Goal: Task Accomplishment & Management: Complete application form

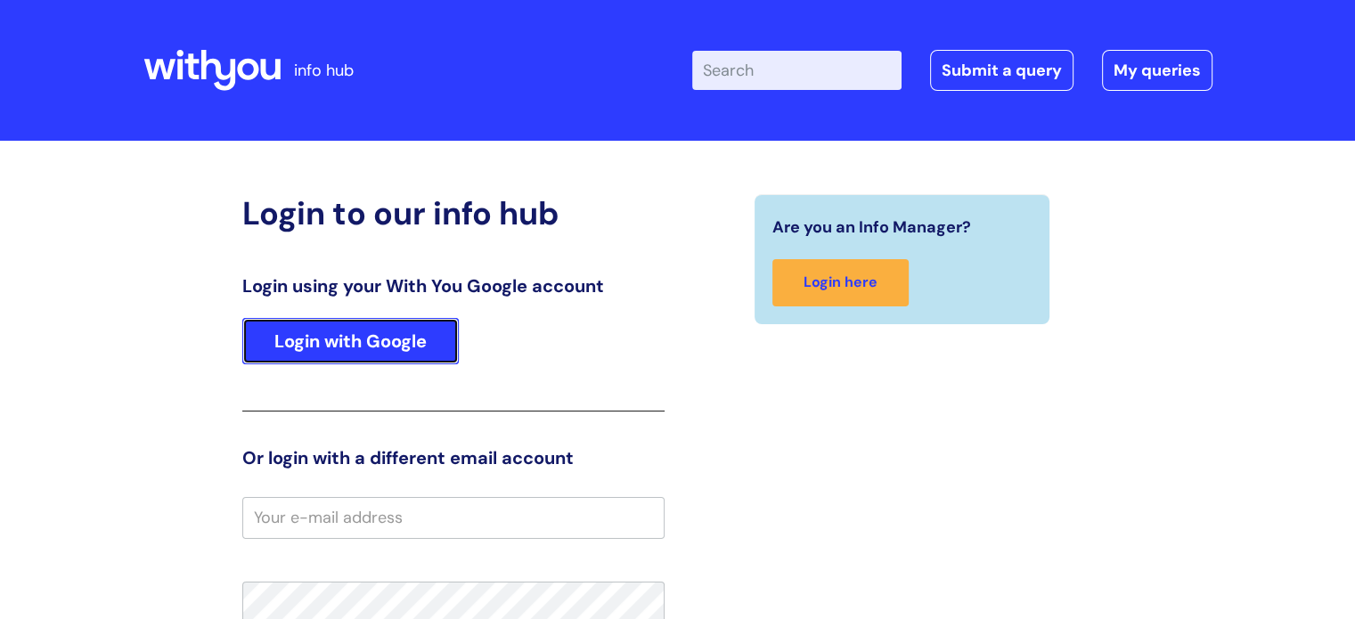
click at [370, 344] on link "Login with Google" at bounding box center [350, 341] width 216 height 46
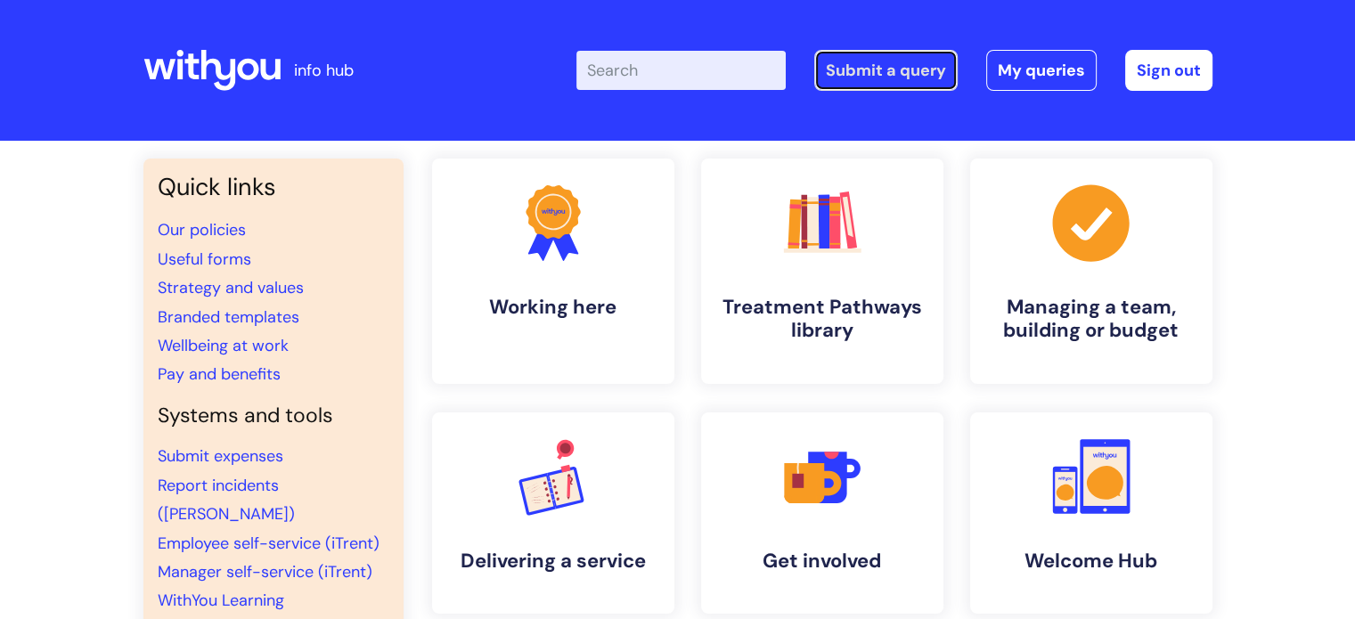
click at [879, 63] on link "Submit a query" at bounding box center [885, 70] width 143 height 41
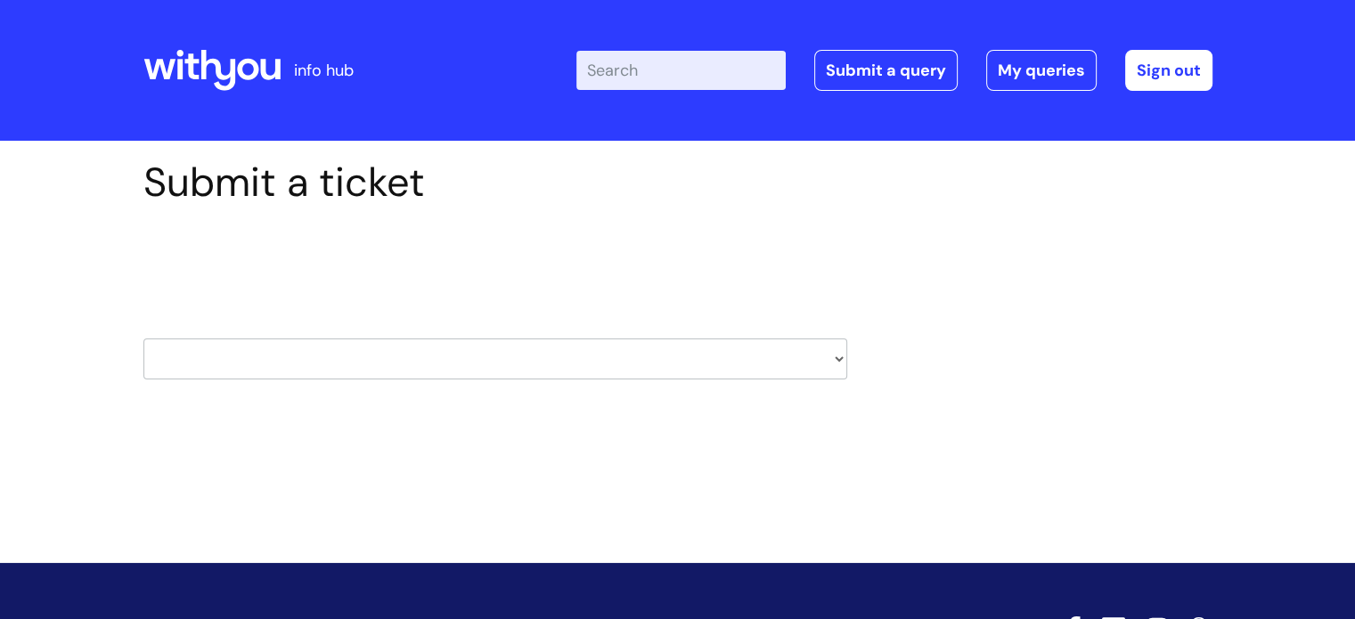
click at [841, 355] on select "HR / People IT and Support Clinical Drug Alerts Finance Accounts Data Support T…" at bounding box center [495, 358] width 704 height 41
select select "hr_/_people"
click at [143, 338] on select "HR / People IT and Support Clinical Drug Alerts Finance Accounts Data Support T…" at bounding box center [495, 358] width 704 height 41
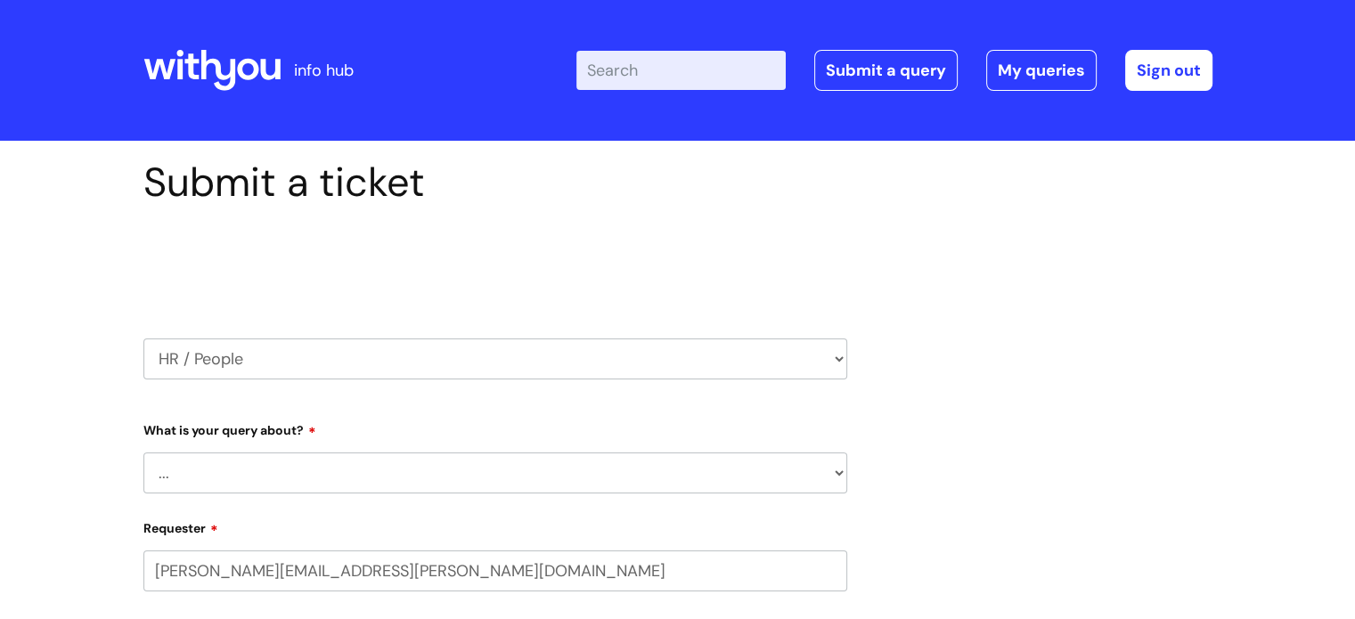
select select "80004418200"
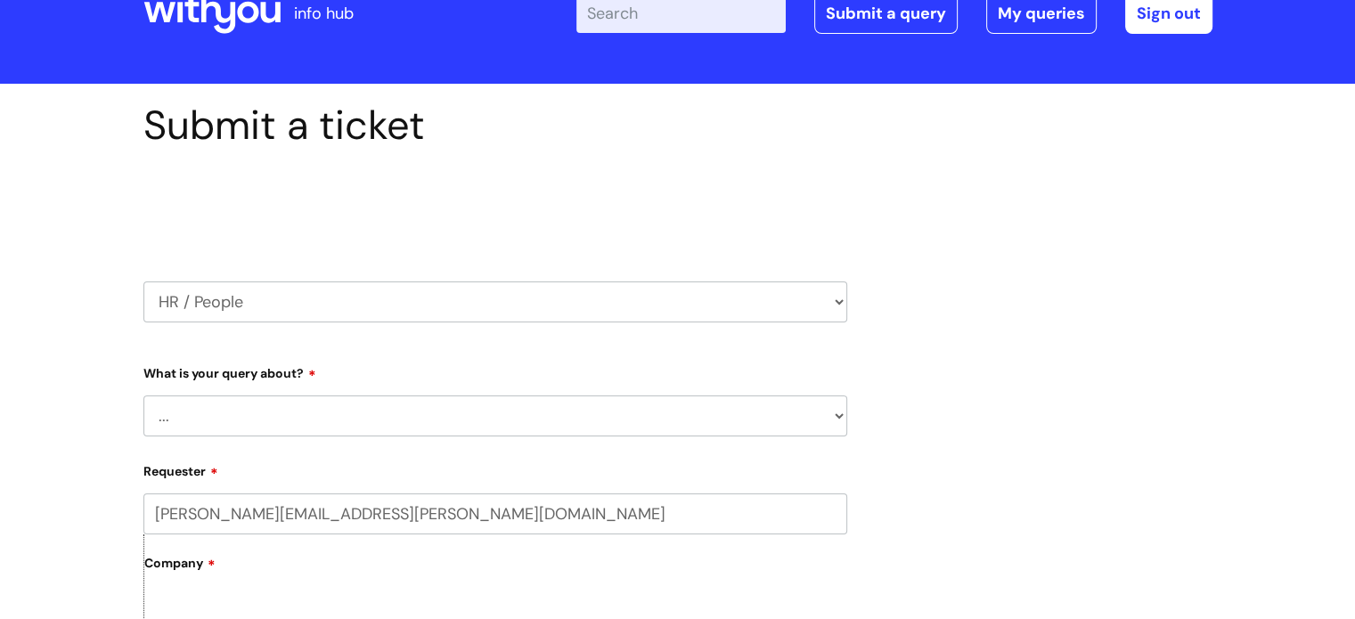
scroll to position [89, 0]
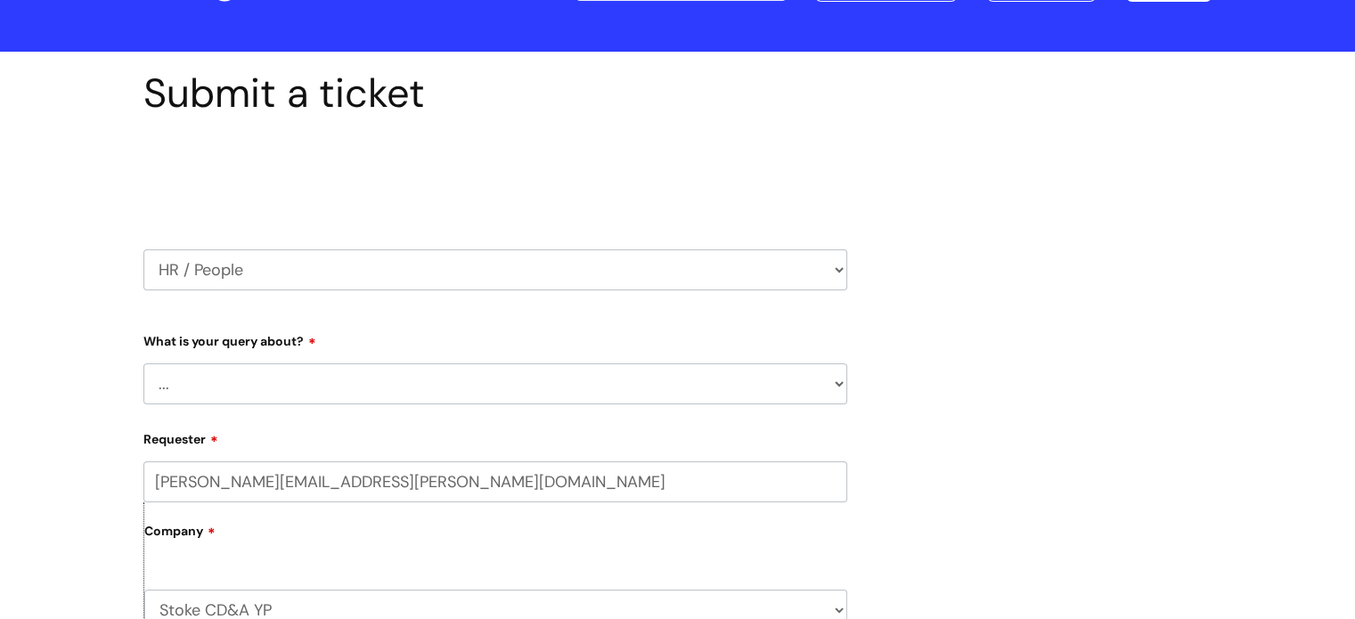
click at [447, 370] on select "... Absence Query Holiday Query Employee change request General HR Query iTrent…" at bounding box center [495, 383] width 704 height 41
click at [143, 363] on select "... Absence Query Holiday Query Employee change request General HR Query iTrent…" at bounding box center [495, 383] width 704 height 41
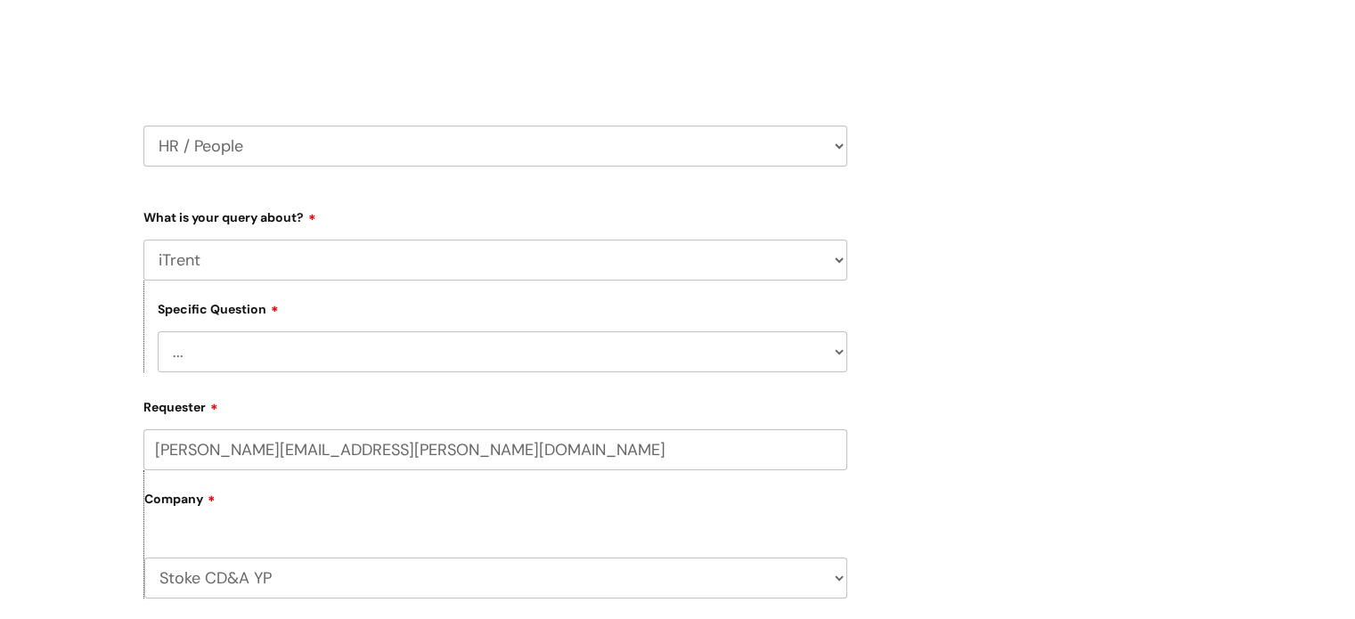
scroll to position [267, 0]
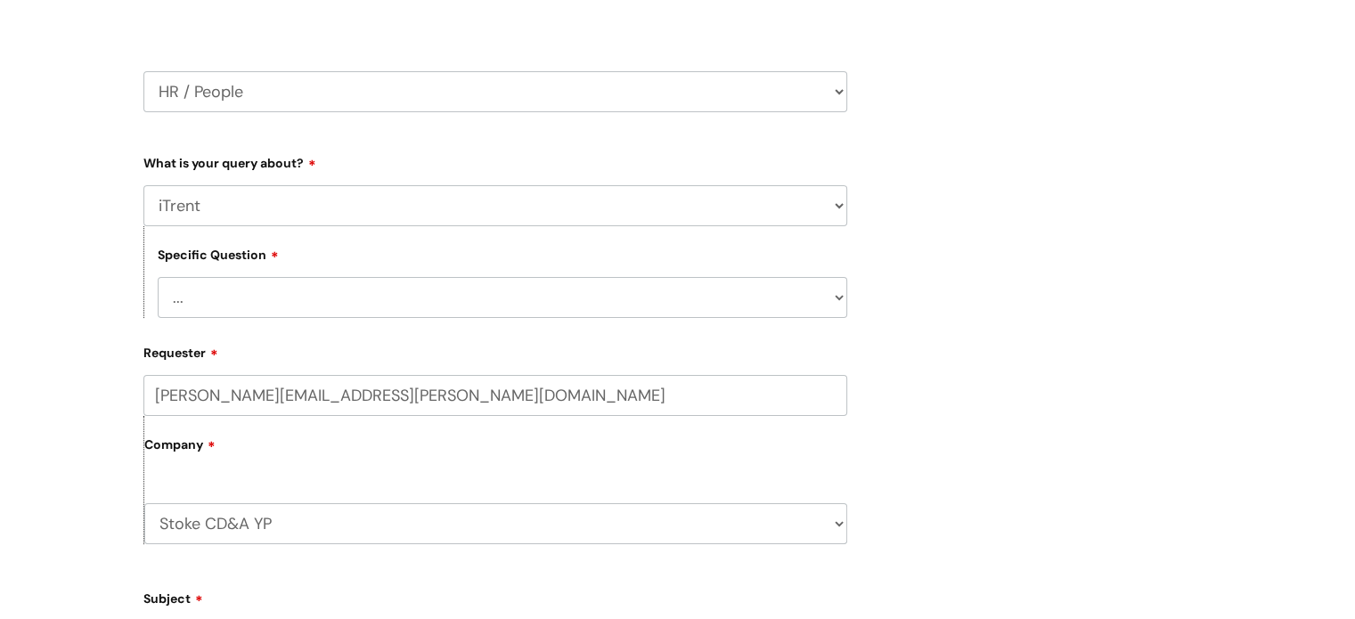
click at [313, 287] on select "... I can’t log in to iTrent I need to change someone’s line manager Issue with…" at bounding box center [502, 297] width 689 height 41
click at [841, 206] on select "... Absence Query Holiday Query Employee change request General HR Query iTrent…" at bounding box center [495, 205] width 704 height 41
select select "General HR Query"
click at [143, 185] on select "... Absence Query Holiday Query Employee change request General HR Query iTrent…" at bounding box center [495, 205] width 704 height 41
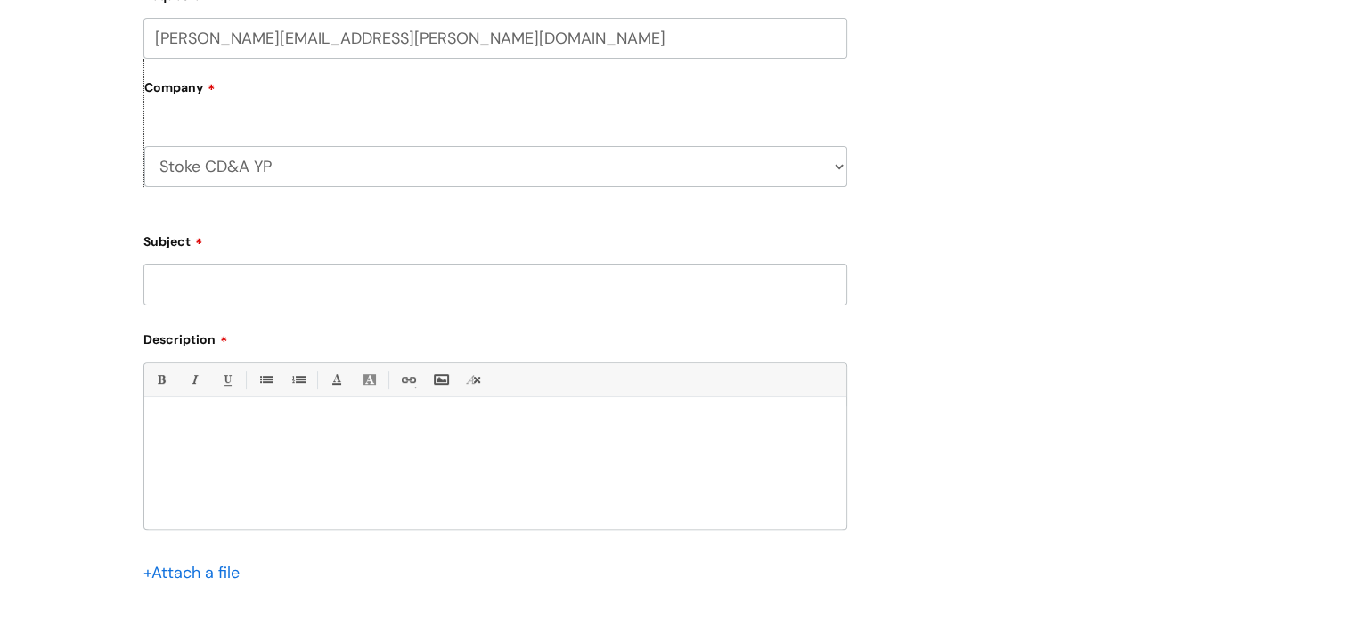
scroll to position [534, 0]
click at [306, 281] on input "Subject" at bounding box center [495, 282] width 704 height 41
type input "Employee allocated to the wrong Manager"
click at [199, 414] on div at bounding box center [495, 465] width 702 height 123
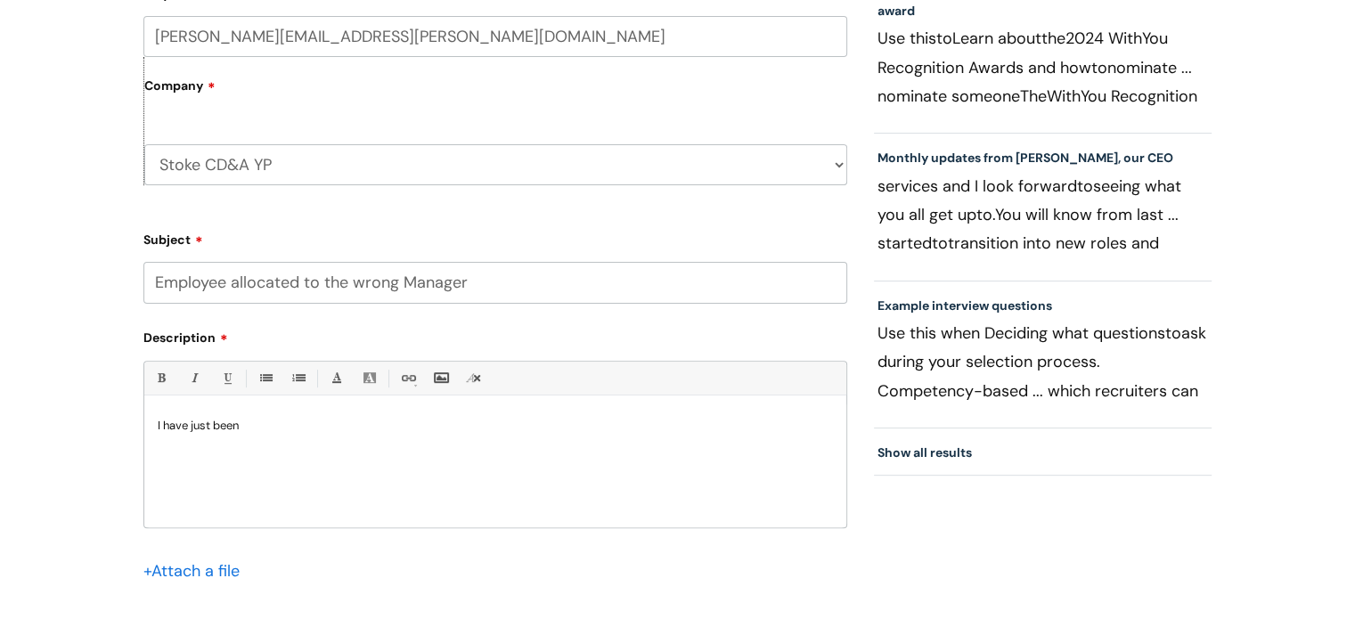
click at [193, 413] on div "I have just been" at bounding box center [495, 465] width 702 height 123
click at [271, 423] on p "I have just been" at bounding box center [495, 426] width 675 height 16
click at [271, 423] on p "I have just been on iTrent Manager section and Mr Nash" at bounding box center [495, 426] width 675 height 16
click at [461, 416] on div "I have just been on iTrent Manager section and Mr Nash" at bounding box center [495, 465] width 702 height 123
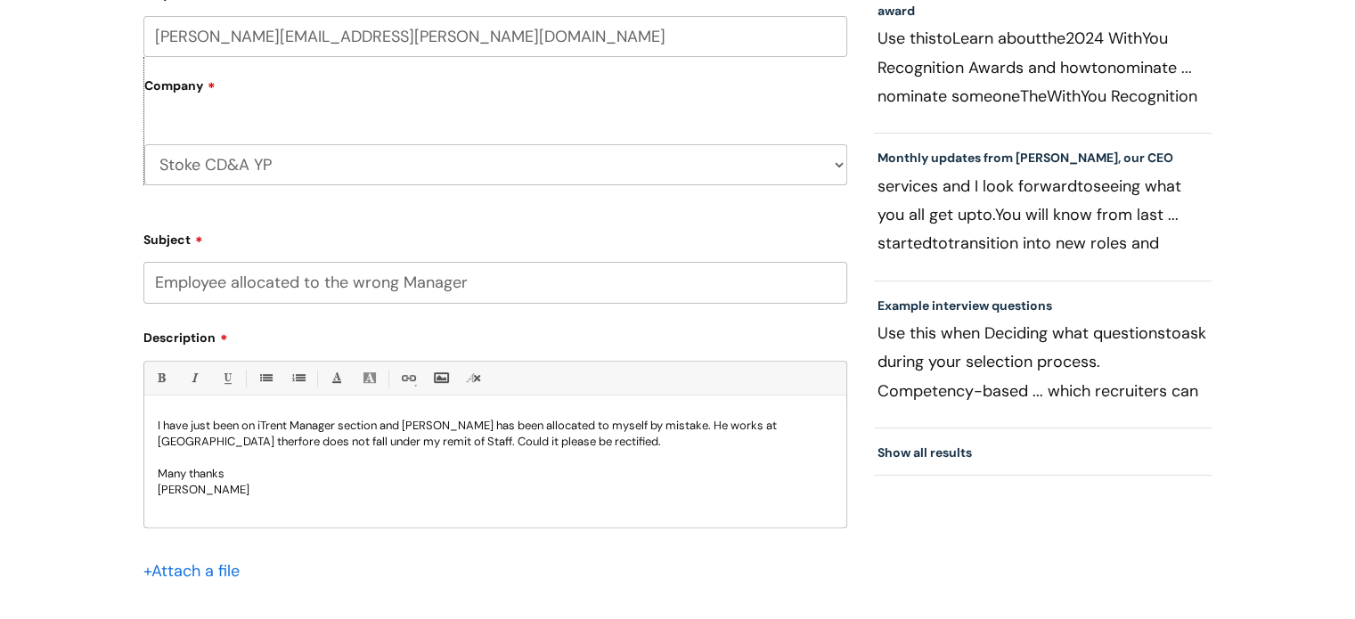
click at [239, 442] on p "I have just been on iTrent Manager section and Mr Nash Maliko has been allocate…" at bounding box center [495, 434] width 675 height 32
click at [617, 476] on p "Many thanks" at bounding box center [495, 474] width 675 height 16
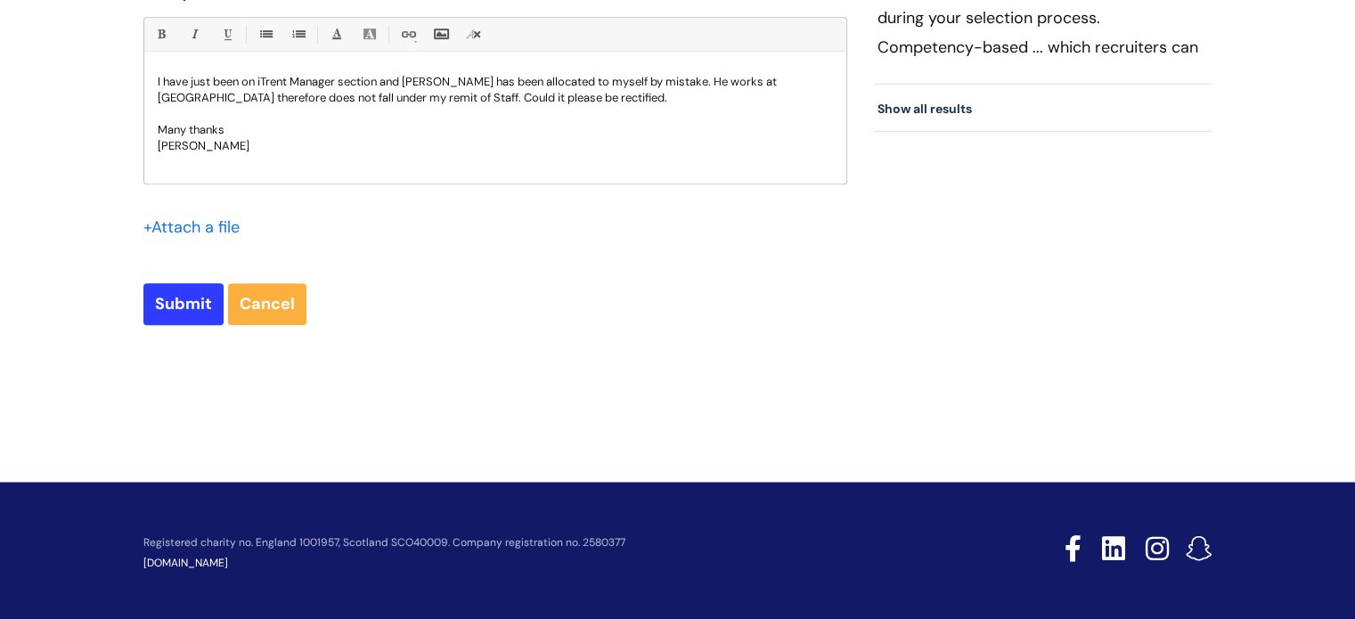
scroll to position [883, 0]
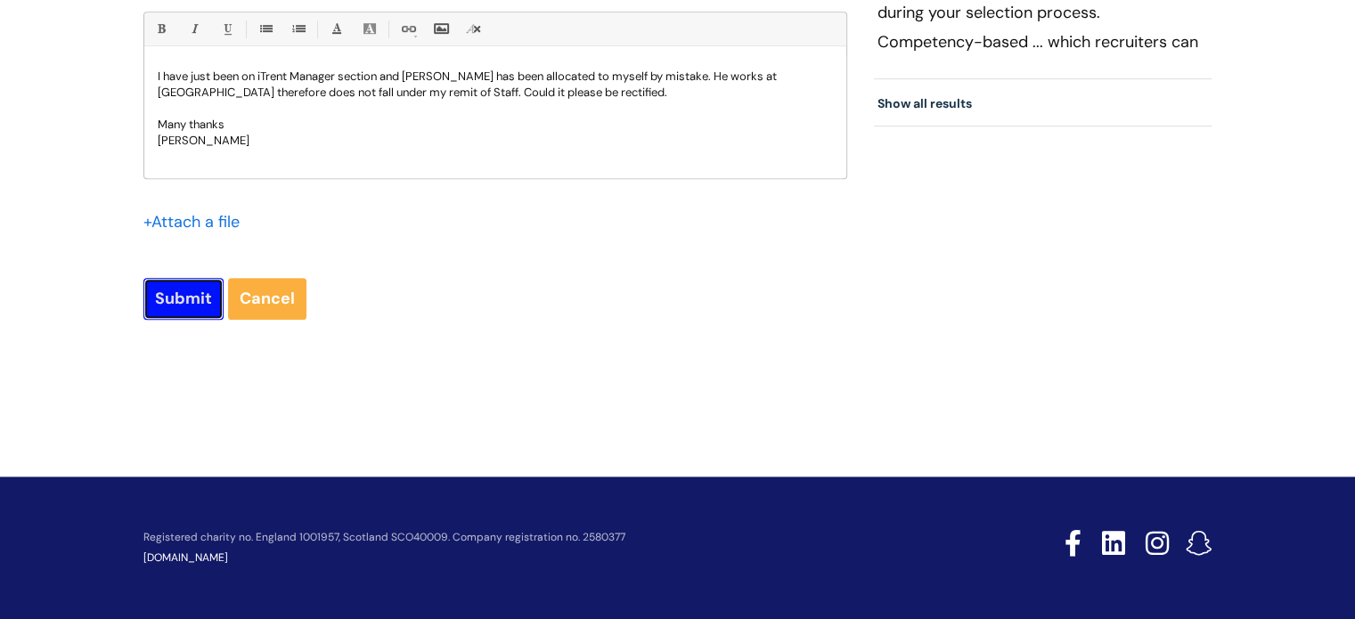
click at [165, 309] on input "Submit" at bounding box center [183, 298] width 80 height 41
type input "Please Wait..."
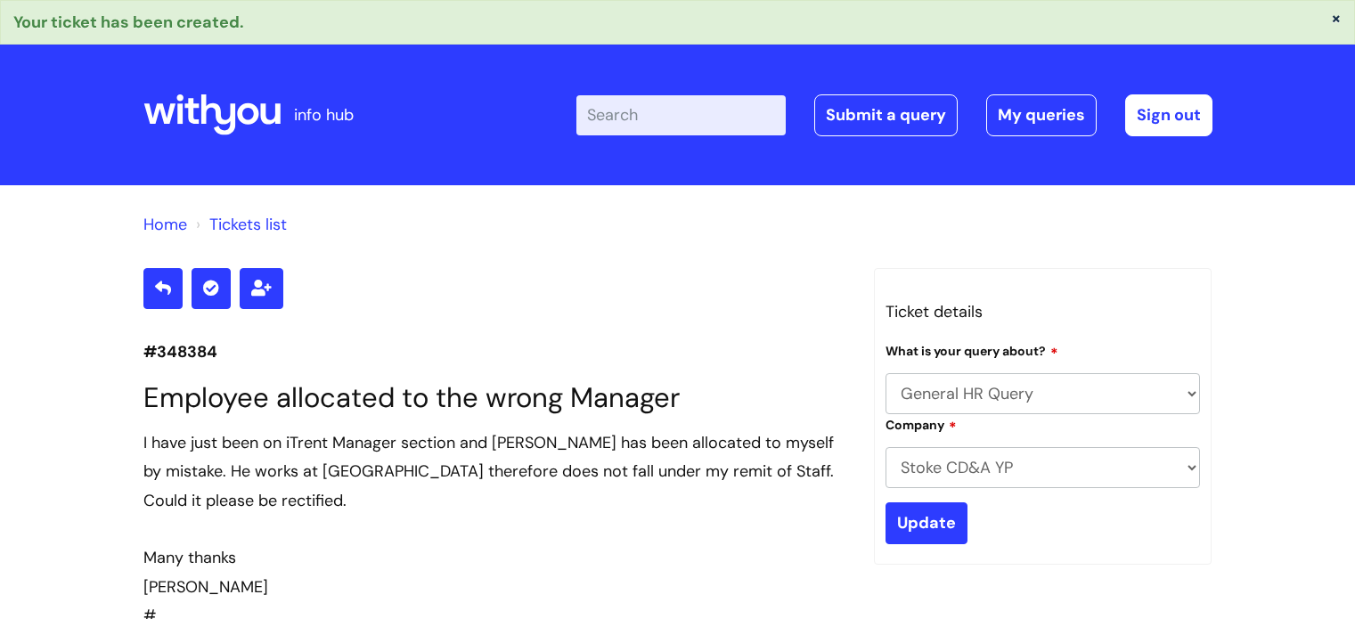
select select "General HR Query"
